Goal: Task Accomplishment & Management: Use online tool/utility

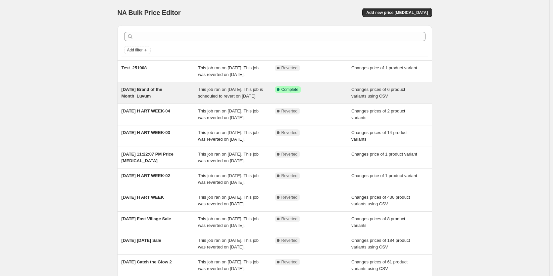
click at [152, 98] on span "[DATE] Brand of the Month_Luvum" at bounding box center [142, 93] width 41 height 12
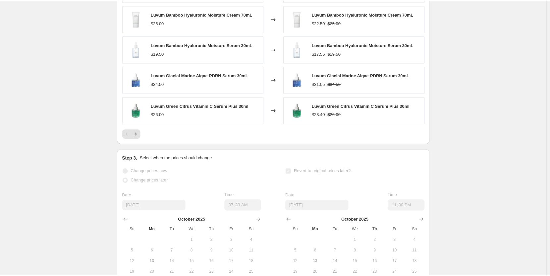
scroll to position [235, 0]
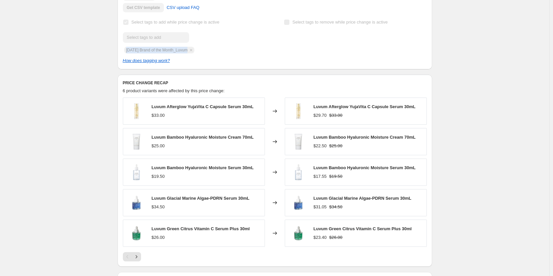
drag, startPoint x: 197, startPoint y: 57, endPoint x: 126, endPoint y: 56, distance: 71.9
click at [126, 53] on div "Submit [DATE] Brand of the Month_Luvum" at bounding box center [194, 42] width 143 height 21
copy span "[DATE] Brand of the Month_Luvum"
click at [63, 108] on div "[DATE] Brand of the Month_Luvum. This page is ready [DATE] Brand of the Month_L…" at bounding box center [274, 116] width 549 height 703
click at [61, 112] on div "[DATE] Brand of the Month_Luvum. This page is ready [DATE] Brand of the Month_L…" at bounding box center [274, 116] width 549 height 703
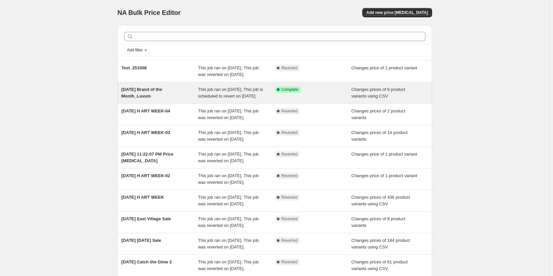
click at [161, 99] on div "[DATE] Brand of the Month_Luvum" at bounding box center [160, 92] width 77 height 13
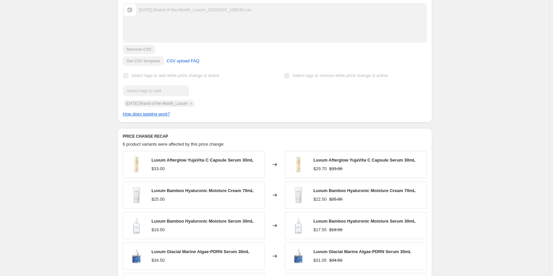
scroll to position [265, 0]
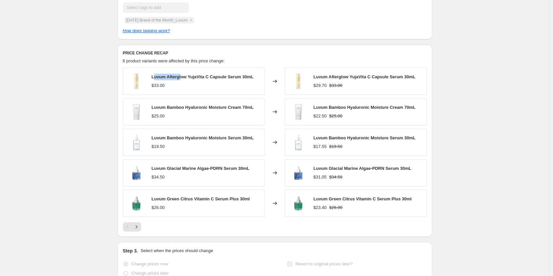
drag, startPoint x: 154, startPoint y: 85, endPoint x: 183, endPoint y: 83, distance: 29.2
click at [183, 79] on span "Luvum Afterglow YujaVita C Capsule Serum 30mL" at bounding box center [203, 76] width 102 height 5
click at [182, 87] on div "Luvum Afterglow YujaVita C Capsule Serum 30mL $33.00" at bounding box center [203, 81] width 102 height 15
drag, startPoint x: 156, startPoint y: 83, endPoint x: 257, endPoint y: 85, distance: 100.4
click at [257, 85] on div "Luvum Afterglow YujaVita C Capsule Serum 30mL $33.00" at bounding box center [194, 81] width 142 height 27
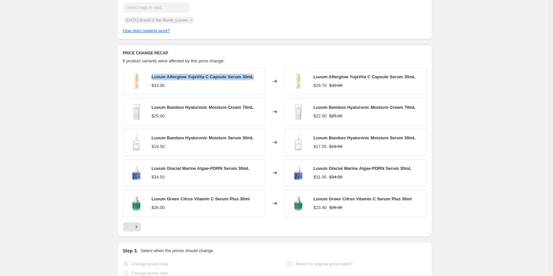
copy span "Luvum Afterglow YujaVita C Capsule Serum 30mL"
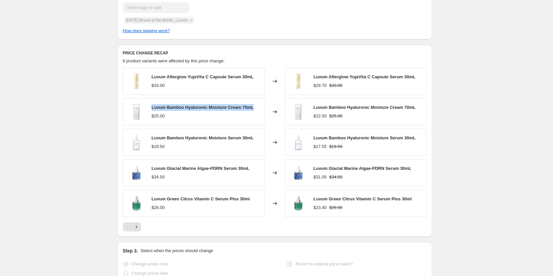
drag, startPoint x: 152, startPoint y: 115, endPoint x: 257, endPoint y: 113, distance: 105.3
click at [257, 113] on div "Luvum Bamboo Hyaluronic Moisture Cream 70mL $25.00" at bounding box center [194, 111] width 142 height 27
copy span "Luvum Bamboo Hyaluronic Moisture Cream 70mL"
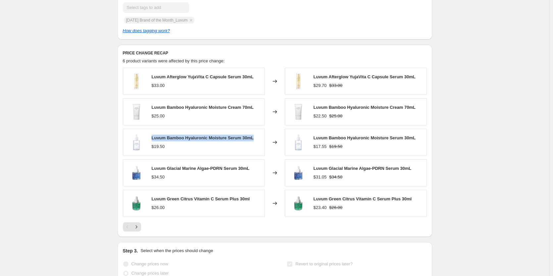
drag, startPoint x: 152, startPoint y: 144, endPoint x: 256, endPoint y: 144, distance: 104.3
click at [256, 144] on div "Luvum Bamboo Hyaluronic Moisture Serum 30mL $19.50" at bounding box center [194, 142] width 142 height 27
copy span "Luvum Bamboo Hyaluronic Moisture Serum 30mL"
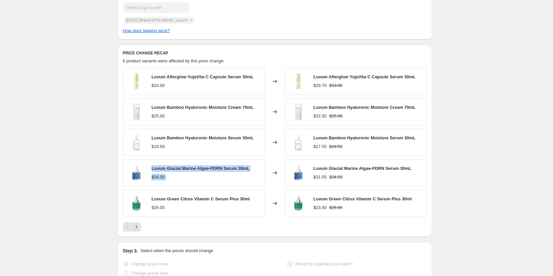
drag, startPoint x: 153, startPoint y: 177, endPoint x: 276, endPoint y: 173, distance: 122.9
click at [276, 173] on div "Luvum Glacial Marine Algae-PDRN Serum 30mL $34.50 Changed to Luvum Glacial Mari…" at bounding box center [275, 172] width 304 height 27
click at [259, 174] on div "Luvum Glacial Marine Algae-PDRN Serum 30mL $34.50" at bounding box center [194, 172] width 142 height 27
copy span "Luvum Glacial Marine Algae-PDRN Serum 30mL"
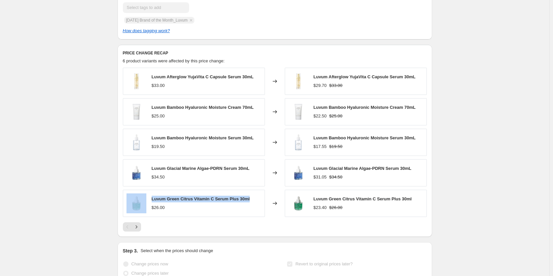
drag, startPoint x: 150, startPoint y: 206, endPoint x: 252, endPoint y: 206, distance: 102.0
click at [252, 207] on div "Luvum Green Citrus Vitamin C Serum Plus 30ml $26.00" at bounding box center [194, 202] width 142 height 27
copy div "Luvum Green Citrus Vitamin C Serum Plus 30ml"
click at [137, 230] on icon "Next" at bounding box center [136, 226] width 7 height 7
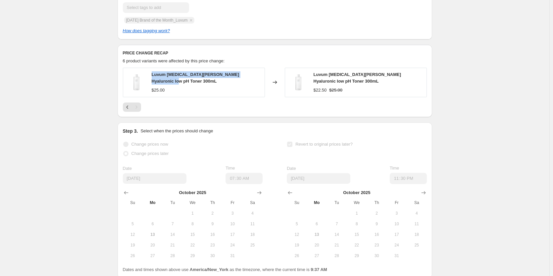
drag, startPoint x: 260, startPoint y: 84, endPoint x: 154, endPoint y: 82, distance: 106.0
click at [154, 82] on div "Luvum Witch Hazel Hyaluronic low pH Toner 300mL $25.00" at bounding box center [194, 82] width 142 height 29
copy span "Luvum Witch Hazel Hyaluronic low pH Toner 300mL"
